Goal: Information Seeking & Learning: Understand process/instructions

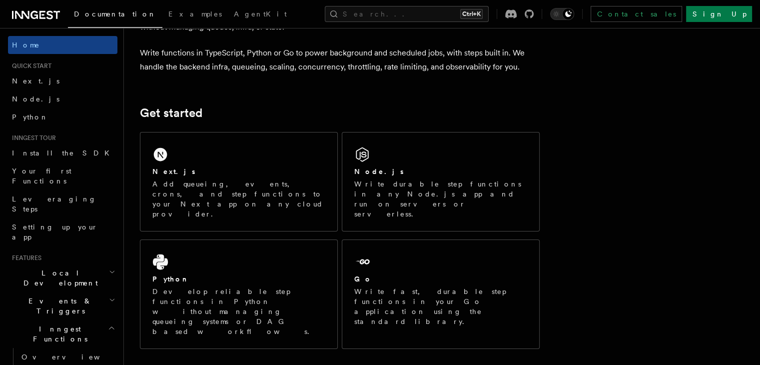
scroll to position [37, 0]
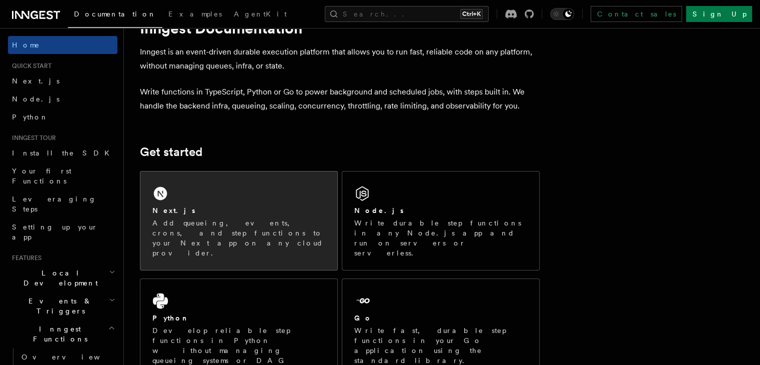
click at [262, 209] on div "Next.js" at bounding box center [238, 210] width 173 height 10
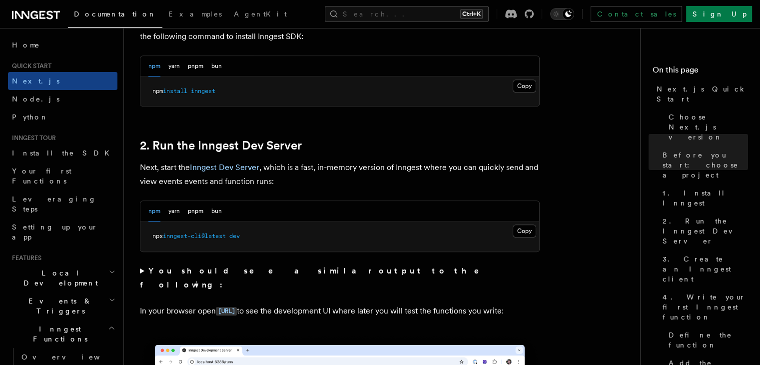
scroll to position [602, 0]
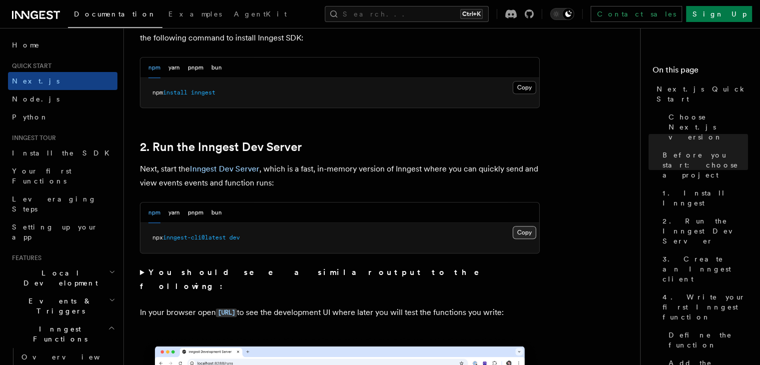
click at [527, 232] on button "Copy Copied" at bounding box center [524, 232] width 23 height 13
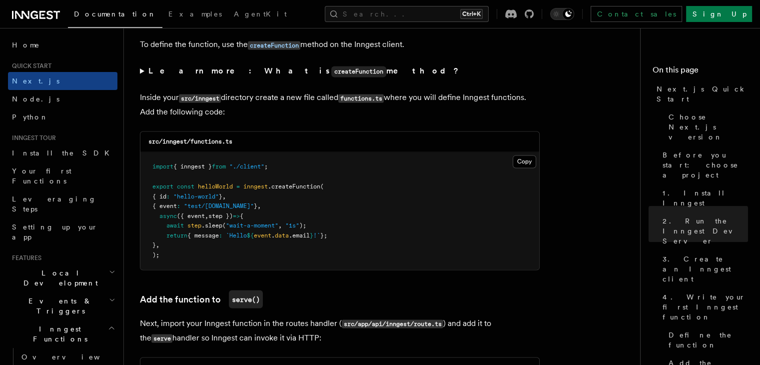
scroll to position [1723, 0]
click at [342, 184] on pre "import { inngest } from "./client" ; export const helloWorld = inngest .createF…" at bounding box center [339, 210] width 399 height 117
click at [536, 159] on button "Copy Copied" at bounding box center [524, 161] width 23 height 13
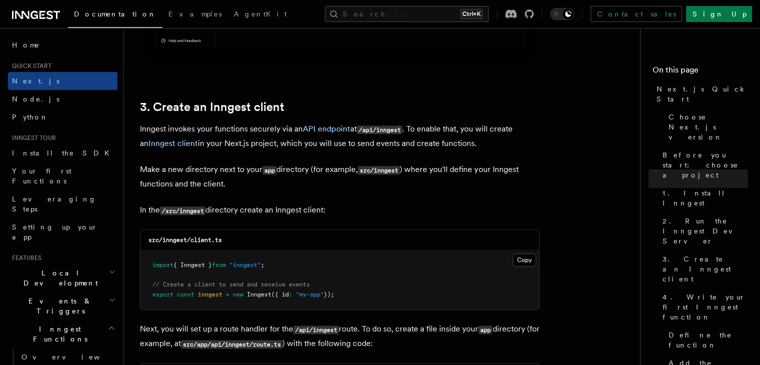
scroll to position [1120, 0]
drag, startPoint x: 229, startPoint y: 242, endPoint x: 164, endPoint y: 244, distance: 65.0
click at [164, 244] on div "src/inngest/client.ts" at bounding box center [339, 241] width 399 height 20
copy code "inngest/client.ts"
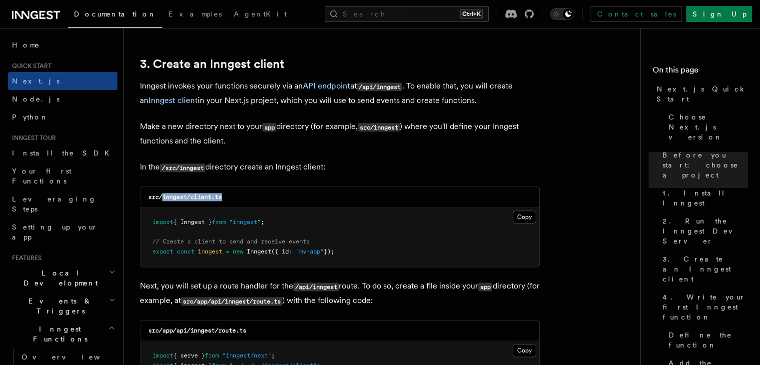
click at [361, 205] on div "src/inngest/client.ts" at bounding box center [339, 197] width 399 height 20
click at [521, 216] on button "Copy Copied" at bounding box center [524, 216] width 23 height 13
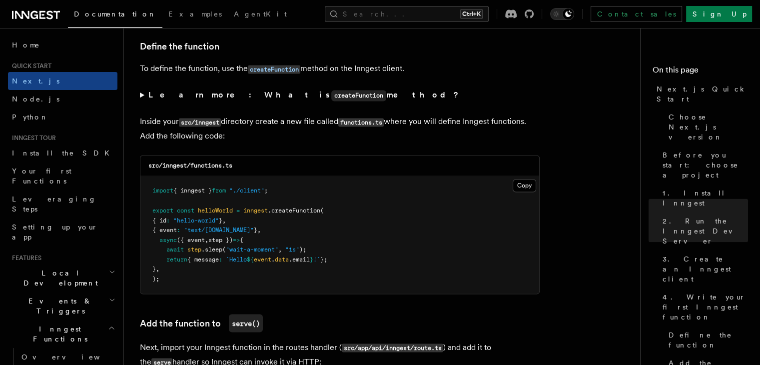
scroll to position [1701, 0]
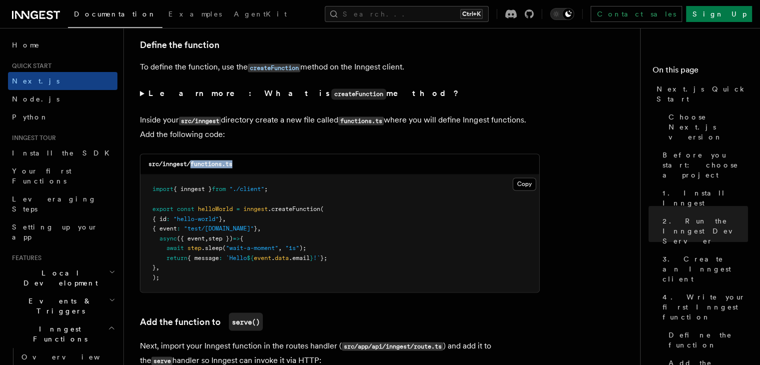
drag, startPoint x: 192, startPoint y: 165, endPoint x: 242, endPoint y: 163, distance: 50.0
click at [242, 163] on div "src/inngest/functions.ts" at bounding box center [339, 164] width 399 height 20
copy code "functions.ts"
click at [330, 202] on pre "import { inngest } from "./client" ; export const helloWorld = inngest .createF…" at bounding box center [339, 232] width 399 height 117
click at [514, 186] on button "Copy Copied" at bounding box center [524, 183] width 23 height 13
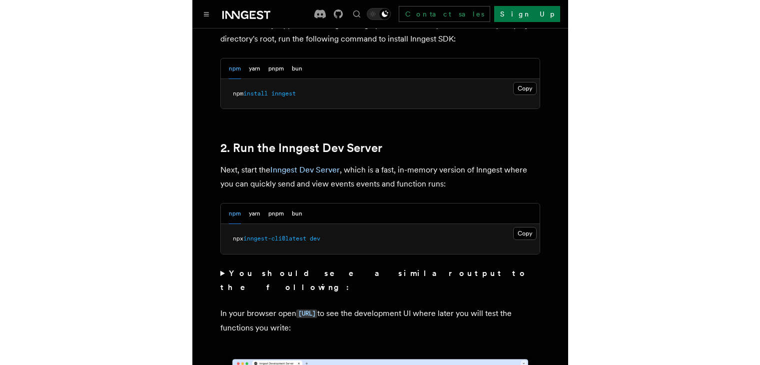
scroll to position [639, 0]
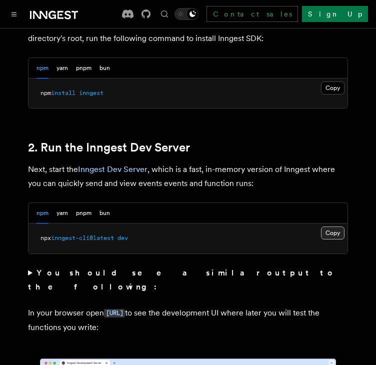
click at [326, 226] on button "Copy Copied" at bounding box center [332, 232] width 23 height 13
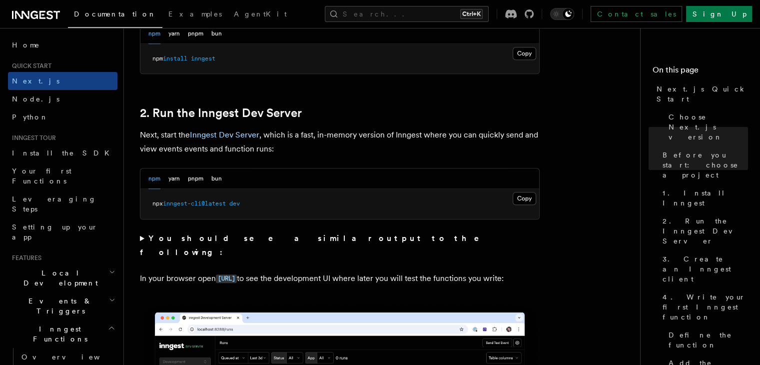
scroll to position [637, 0]
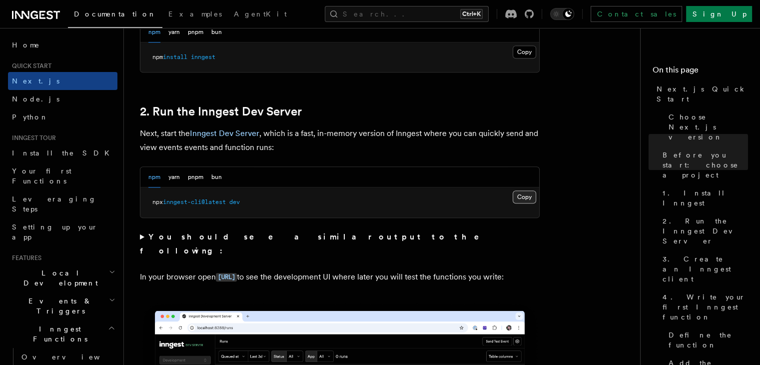
click at [522, 195] on button "Copy Copied" at bounding box center [524, 196] width 23 height 13
